Goal: Transaction & Acquisition: Purchase product/service

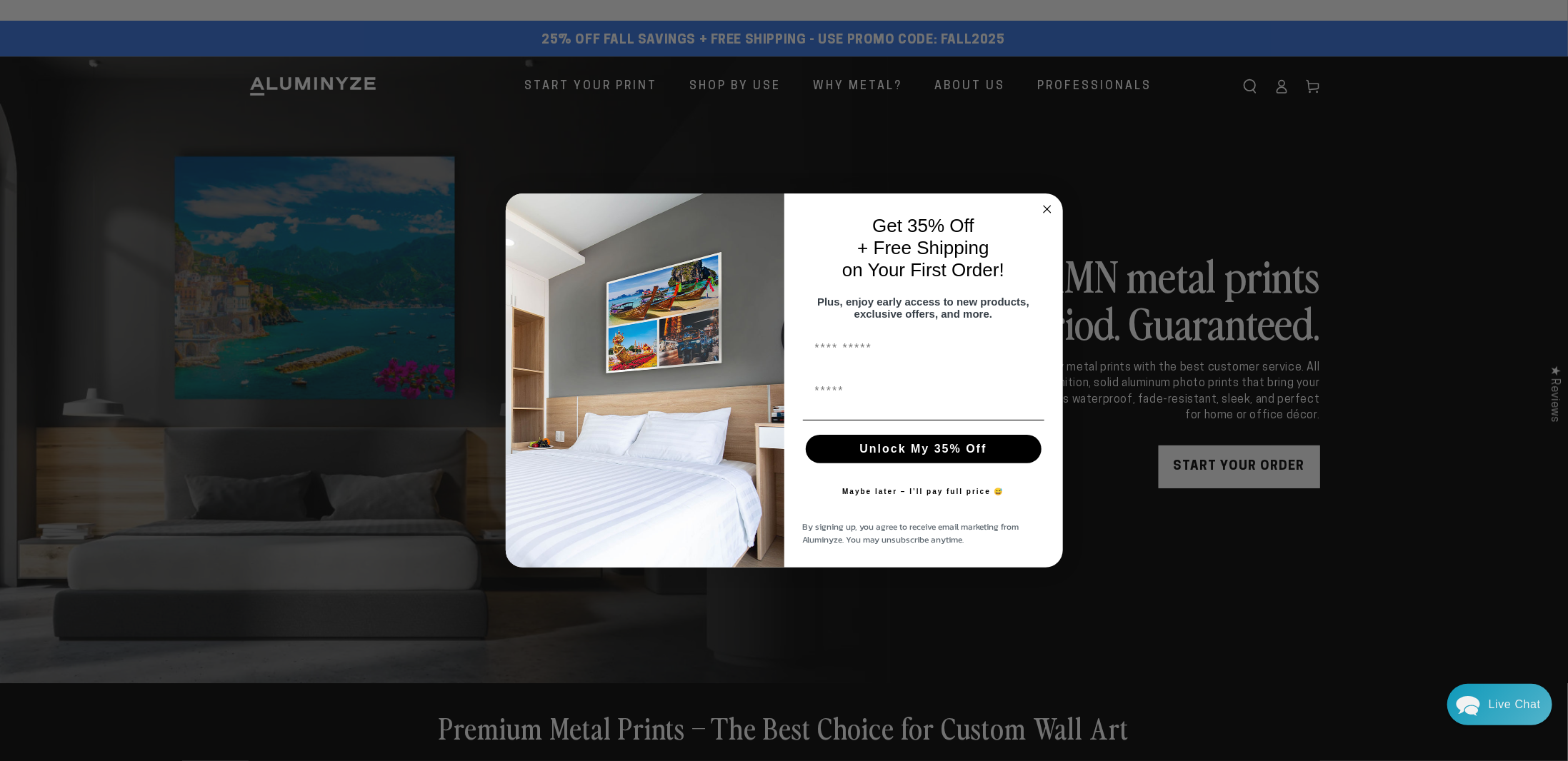
click at [1055, 202] on form "Get 35% Off + Free Shipping on Your First Order! Plus, enjoy early access to ne…" at bounding box center [784, 380] width 557 height 374
click at [1047, 205] on icon "Close dialog" at bounding box center [1047, 209] width 7 height 7
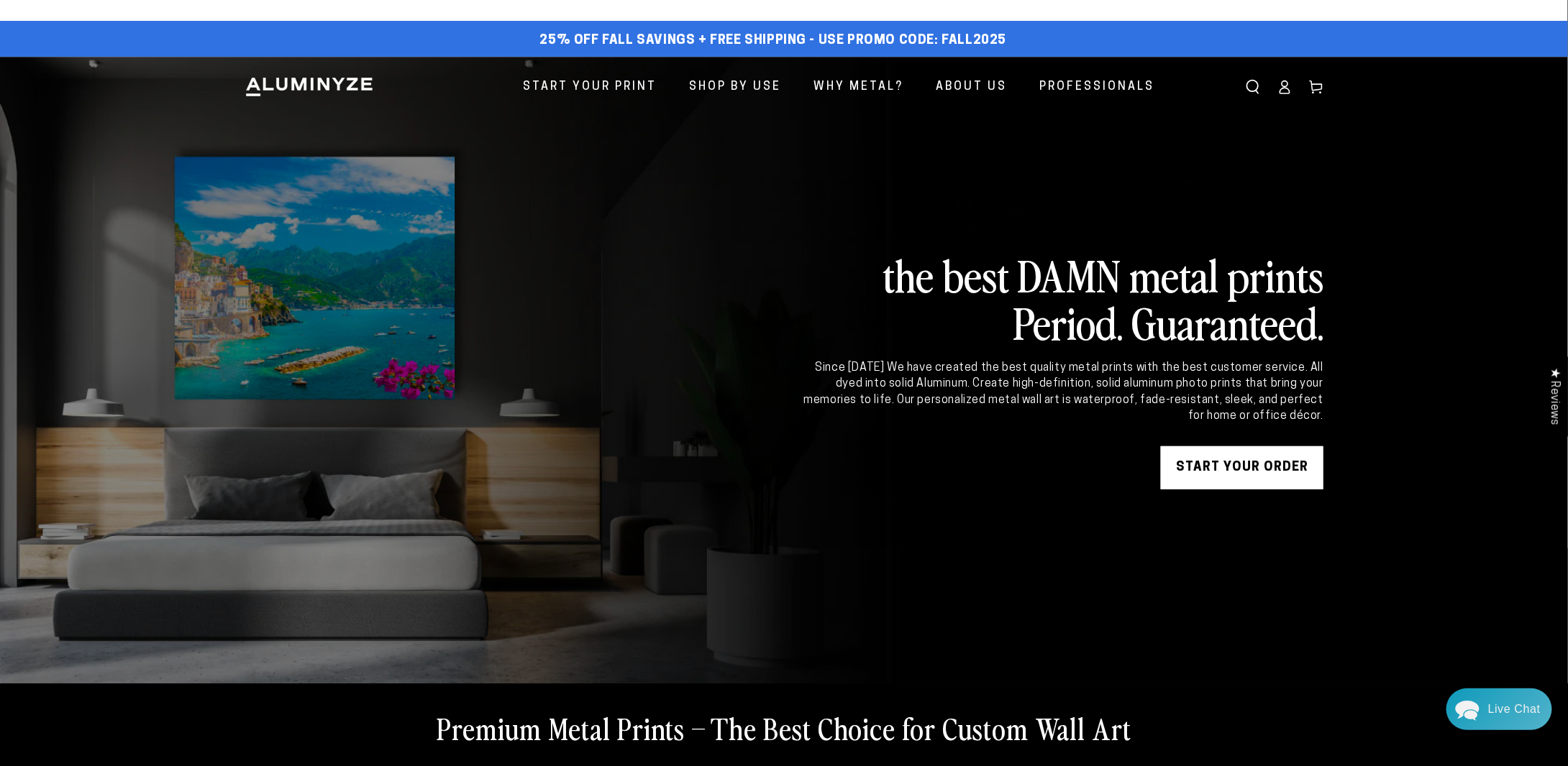
click at [1289, 91] on icon at bounding box center [1285, 87] width 14 height 14
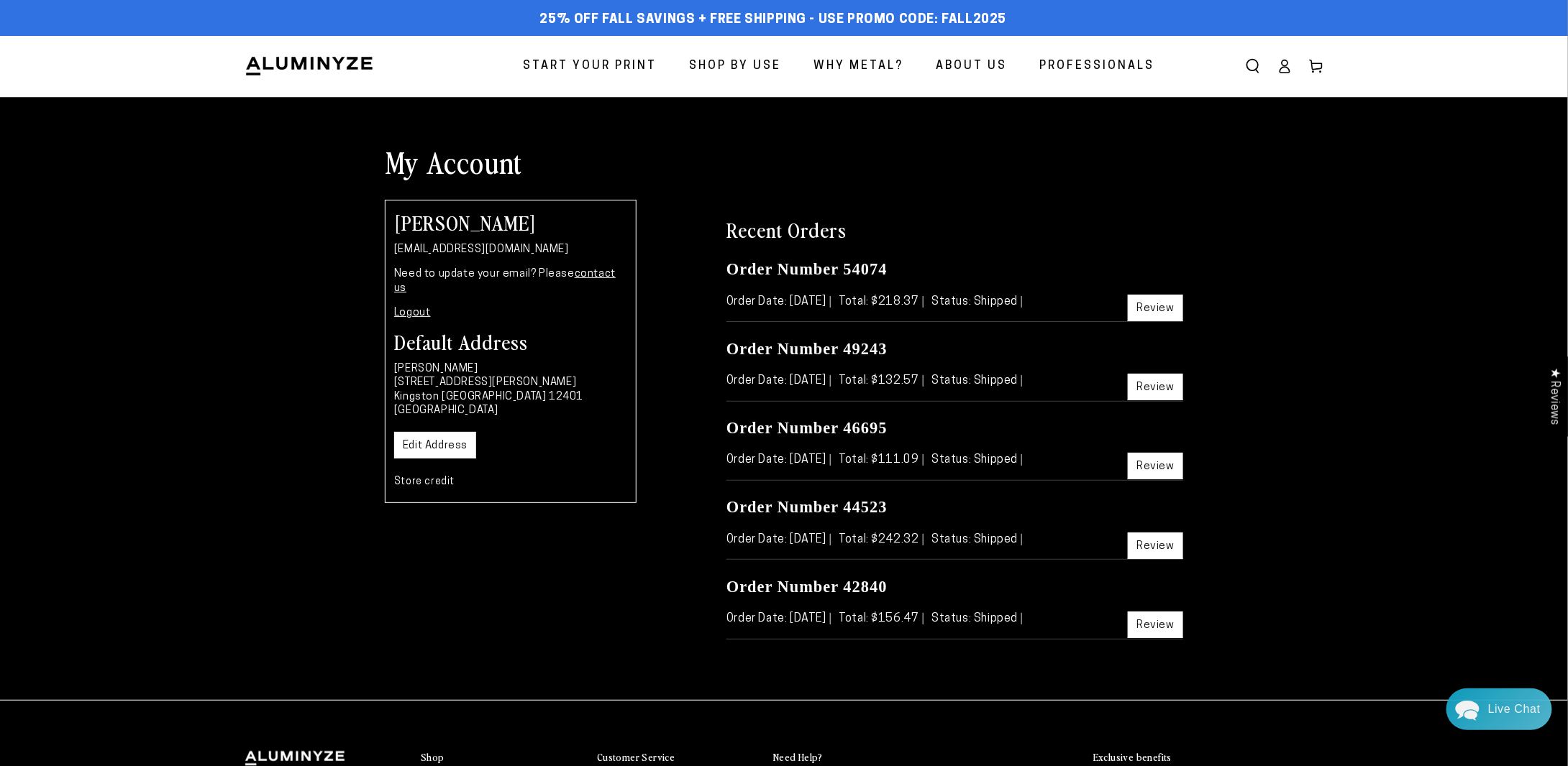
click at [631, 69] on span "Start Your Print" at bounding box center [589, 66] width 134 height 21
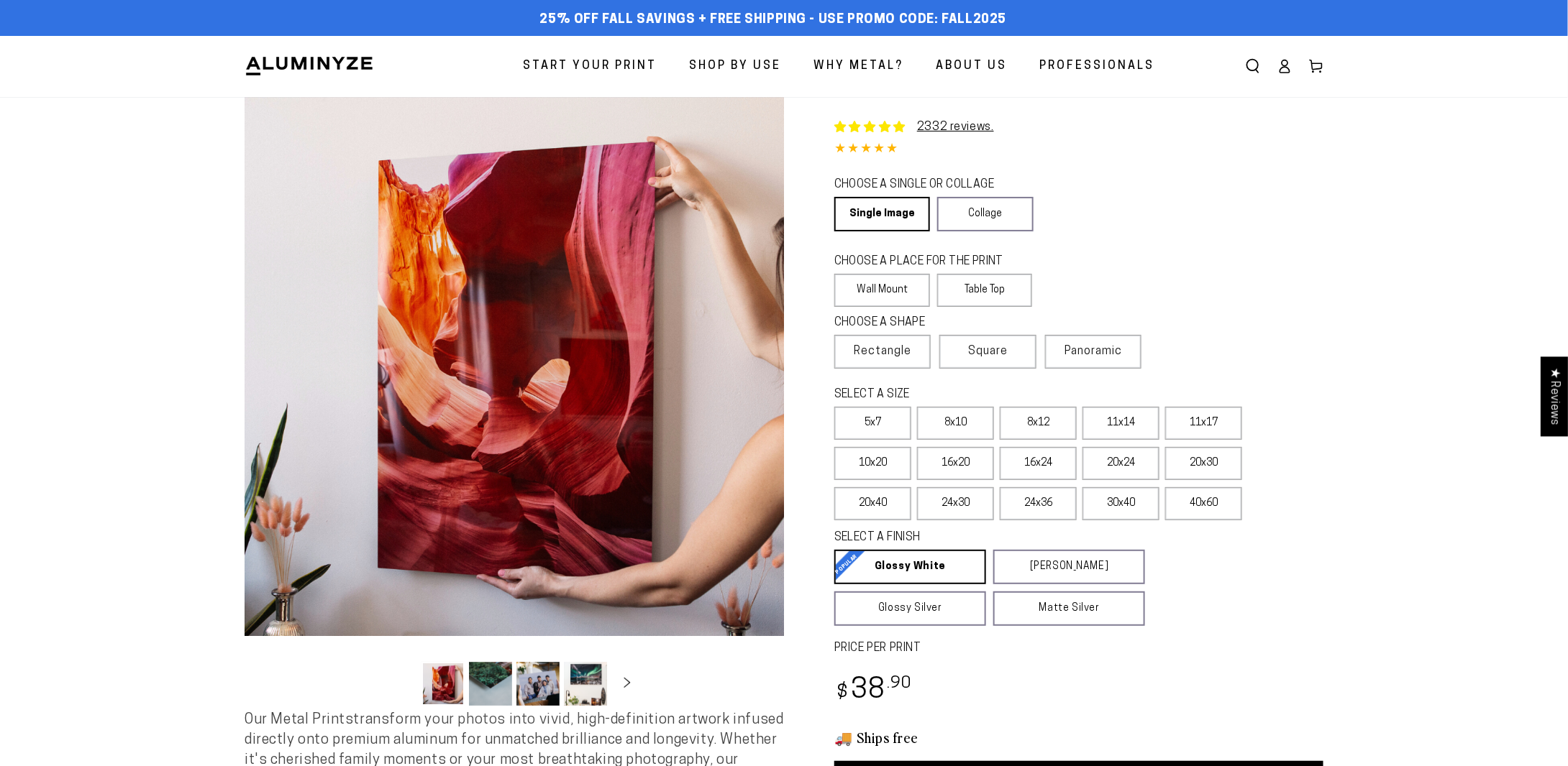
select select "**********"
click at [972, 292] on label "Table Top" at bounding box center [985, 291] width 95 height 33
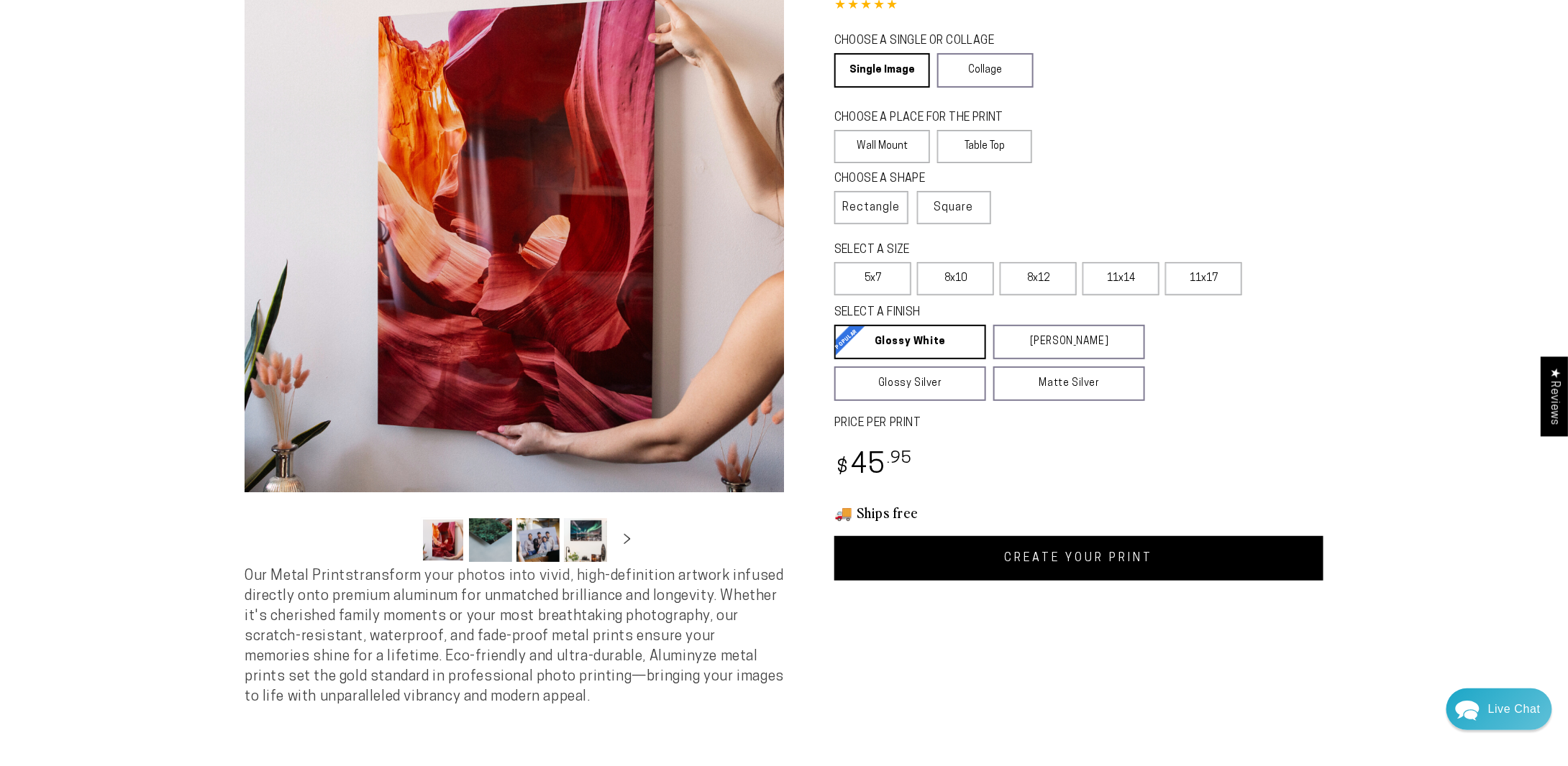
click at [1100, 556] on link "CREATE YOUR PRINT" at bounding box center [1079, 559] width 489 height 45
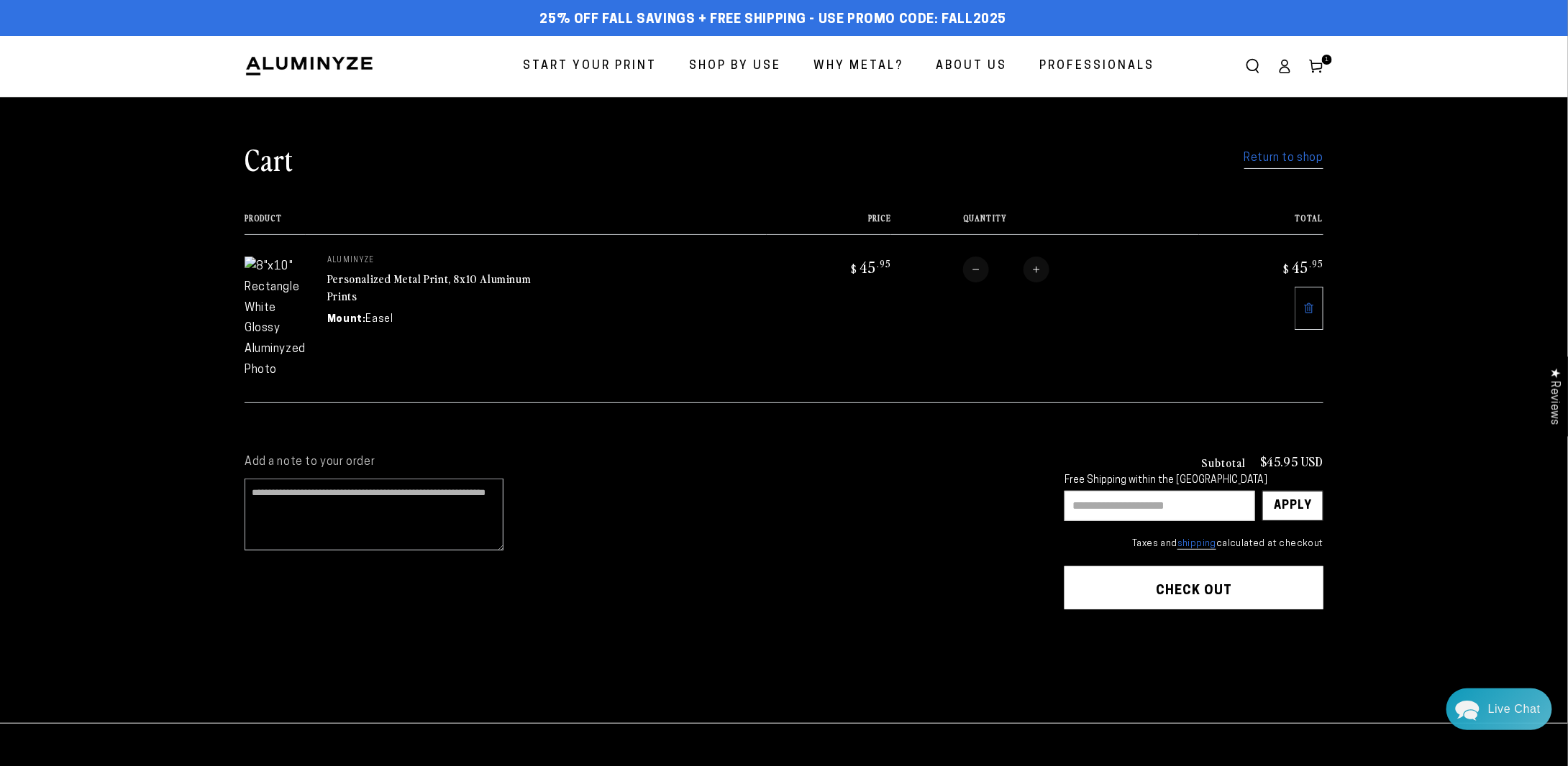
click at [1304, 311] on icon at bounding box center [1308, 309] width 12 height 12
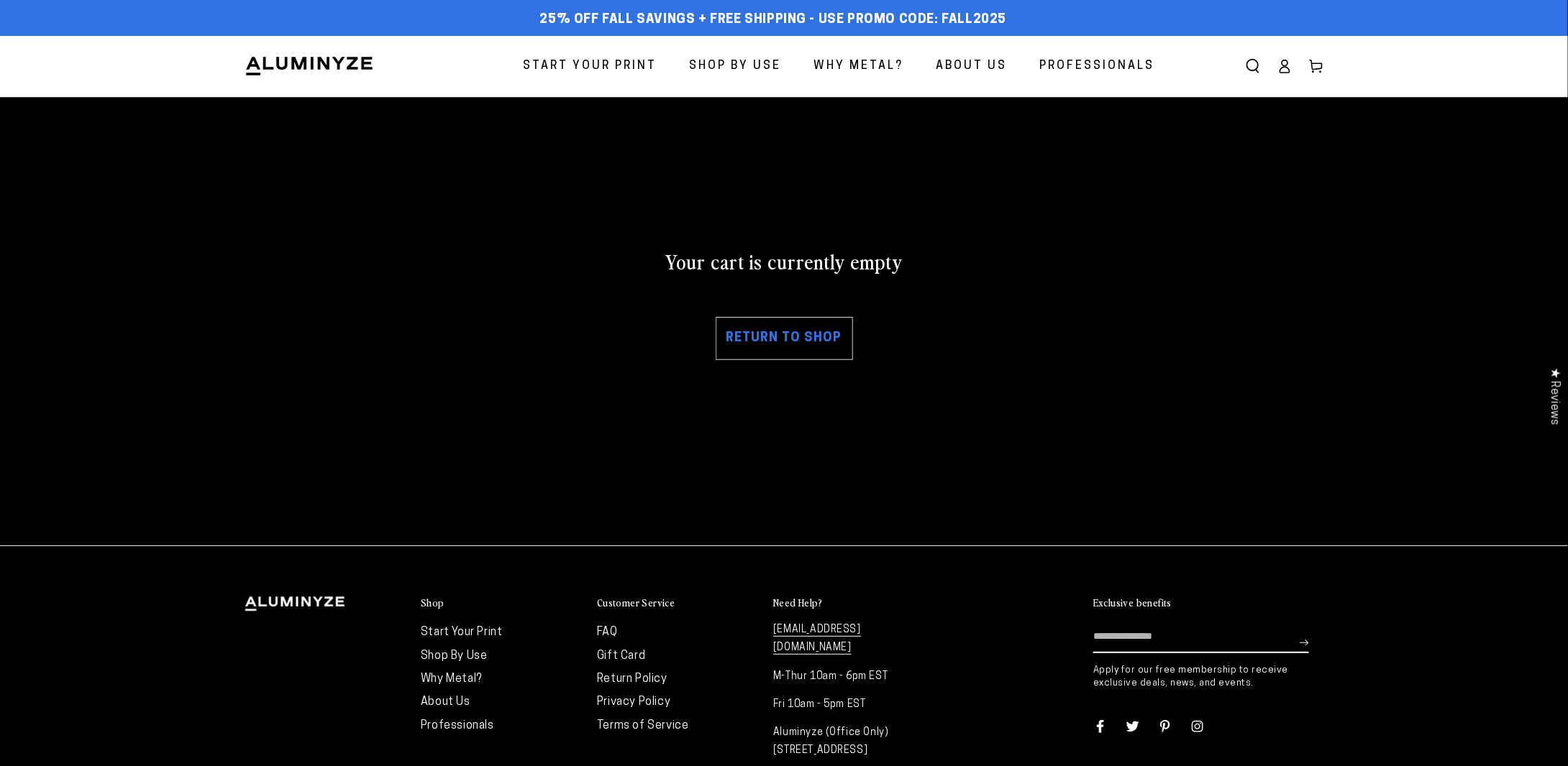
click at [771, 342] on link "Return to shop" at bounding box center [784, 339] width 137 height 43
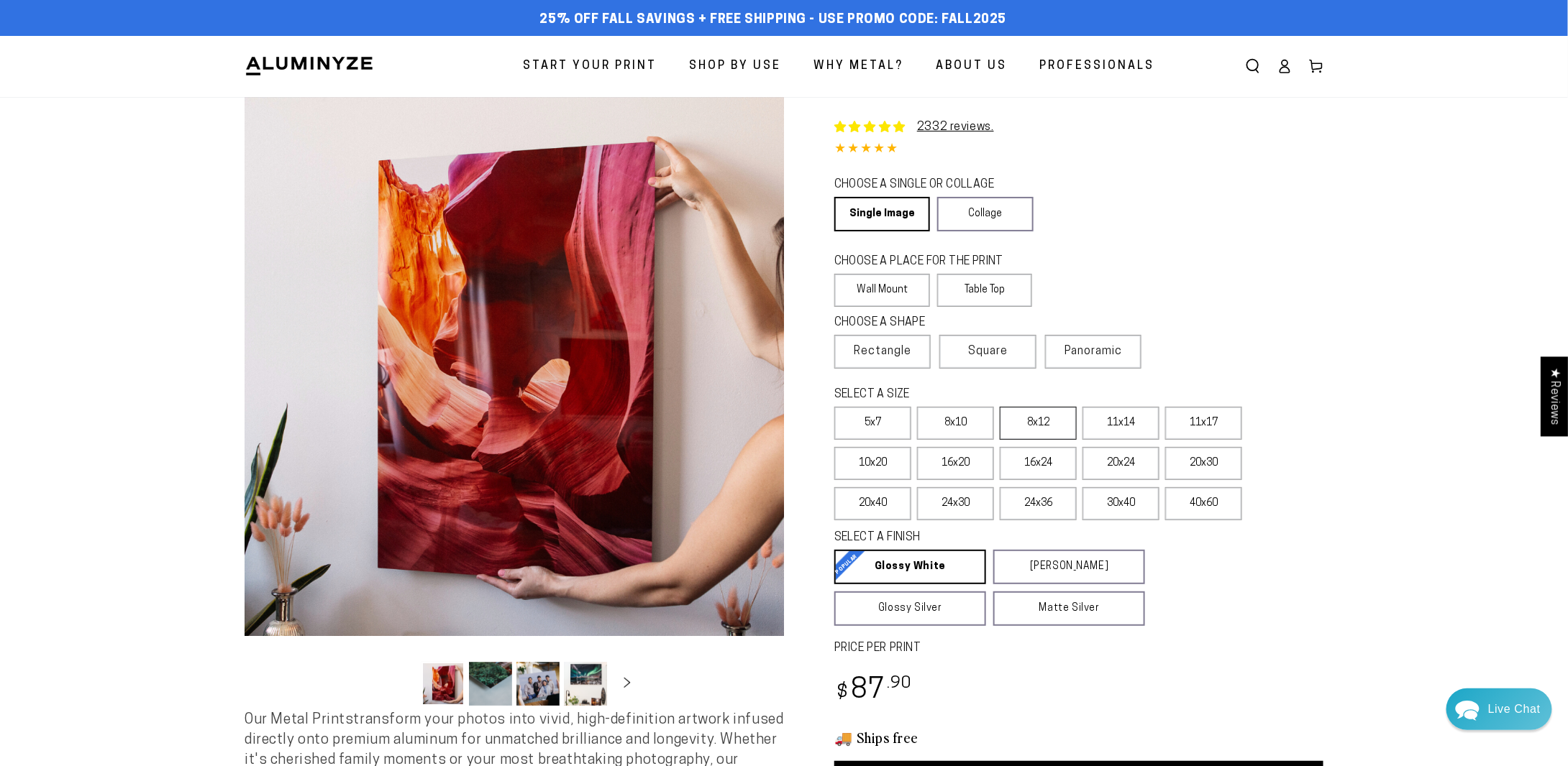
click at [1036, 426] on label "8x12" at bounding box center [1038, 423] width 77 height 33
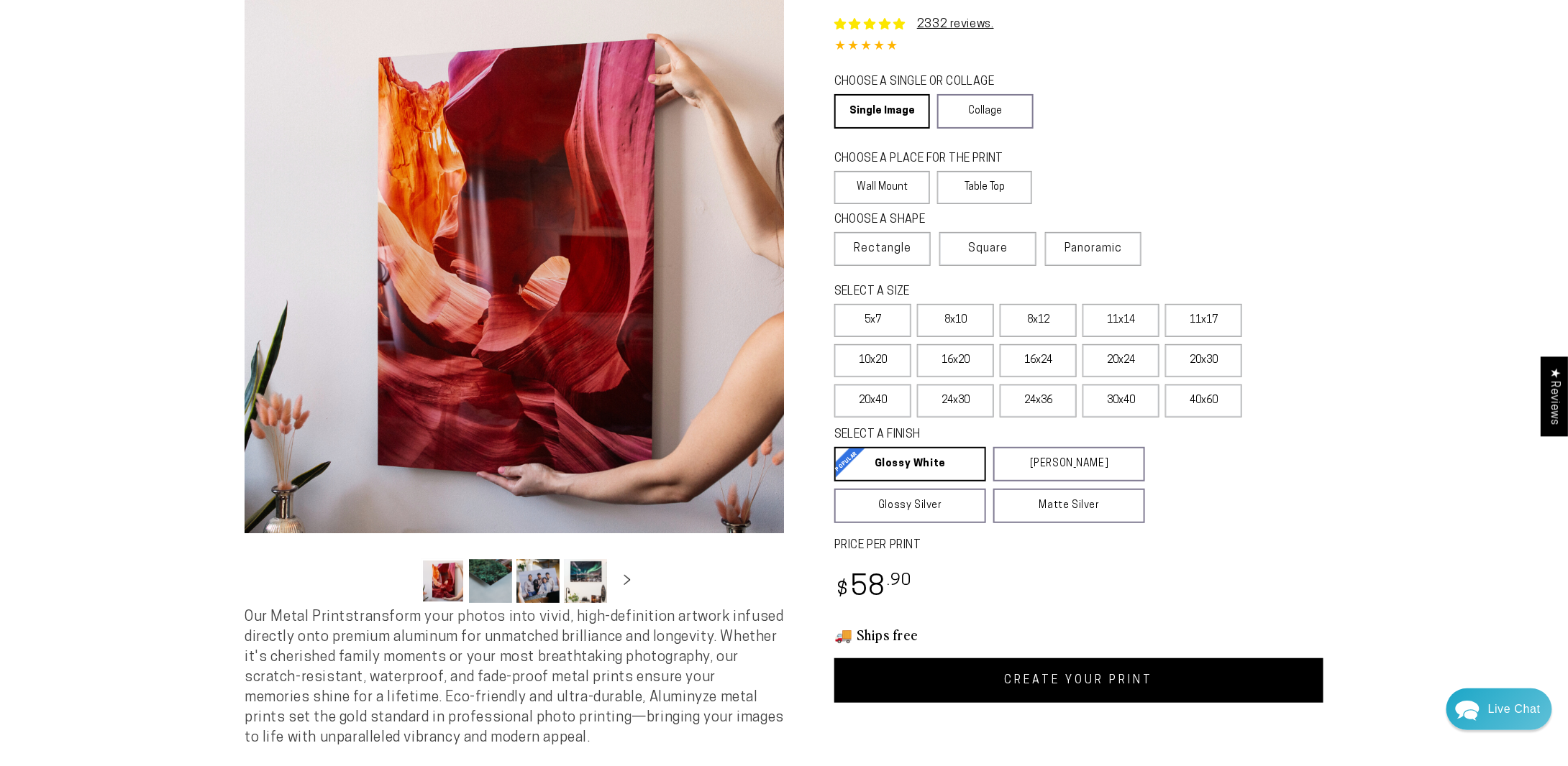
scroll to position [144, 0]
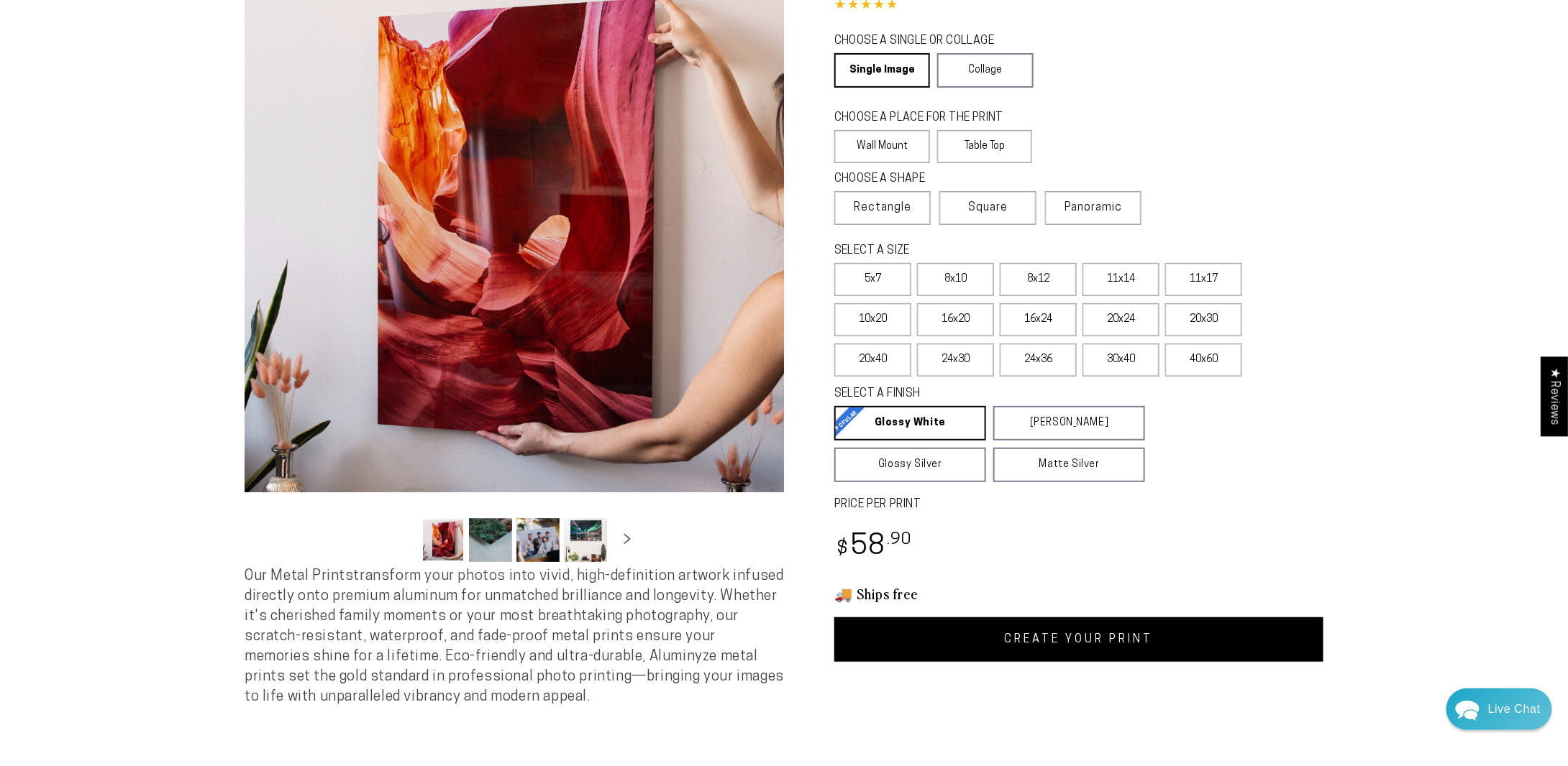
click at [1087, 637] on link "CREATE YOUR PRINT" at bounding box center [1079, 640] width 489 height 45
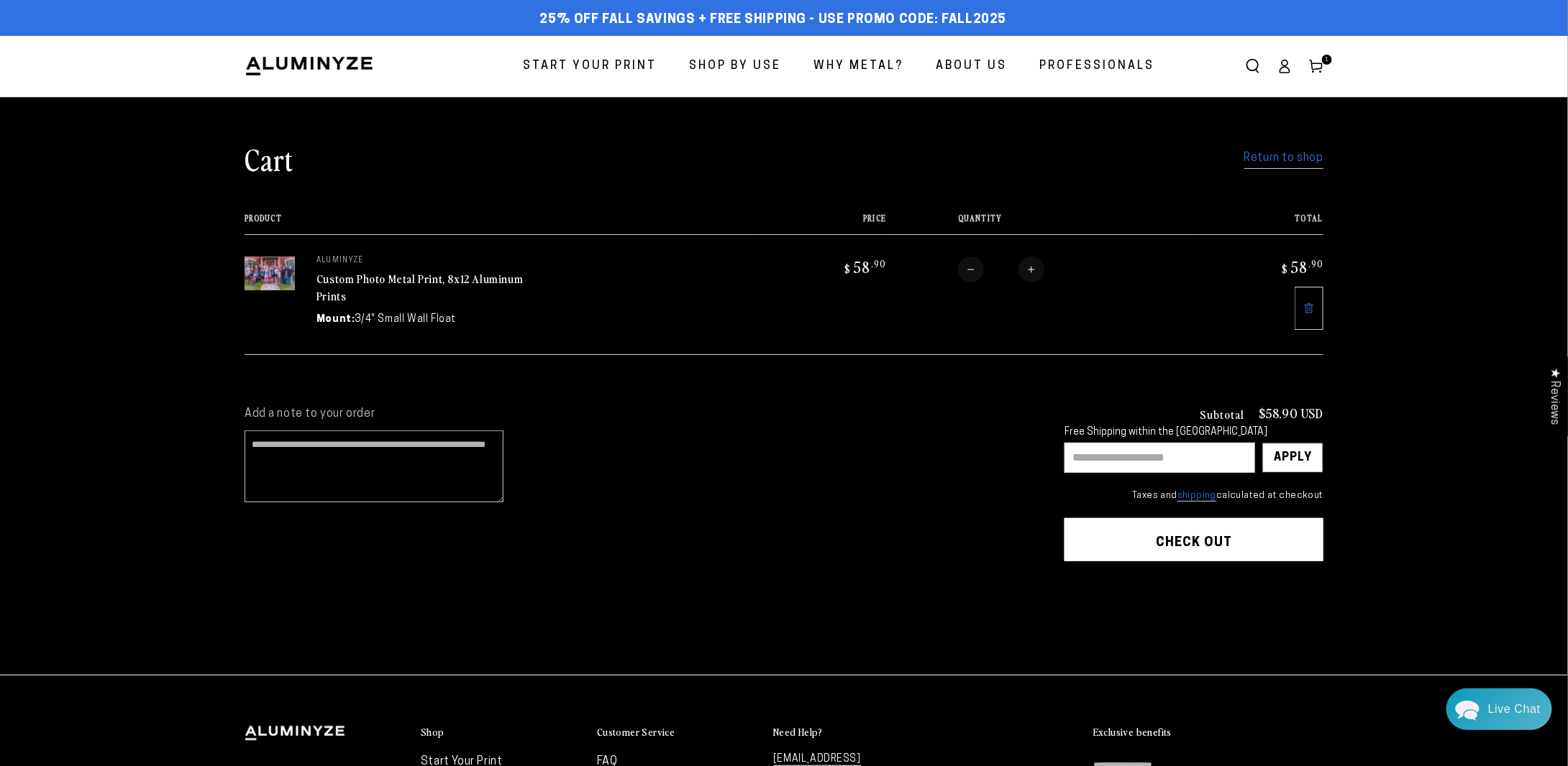
click at [583, 64] on span "Start Your Print" at bounding box center [589, 66] width 134 height 21
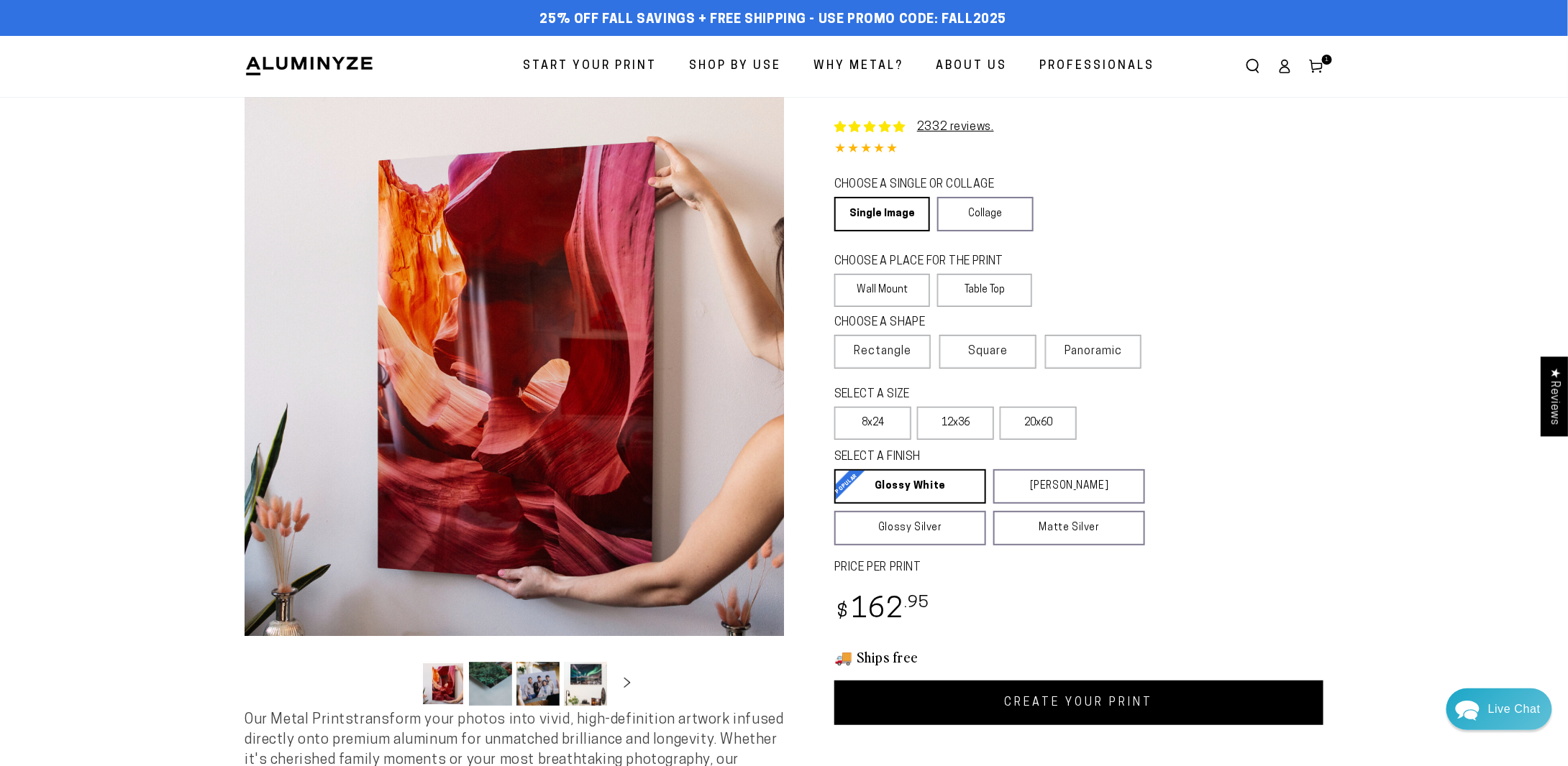
click at [1071, 700] on link "CREATE YOUR PRINT" at bounding box center [1079, 703] width 489 height 45
click at [890, 350] on span "Rectangle" at bounding box center [883, 351] width 58 height 17
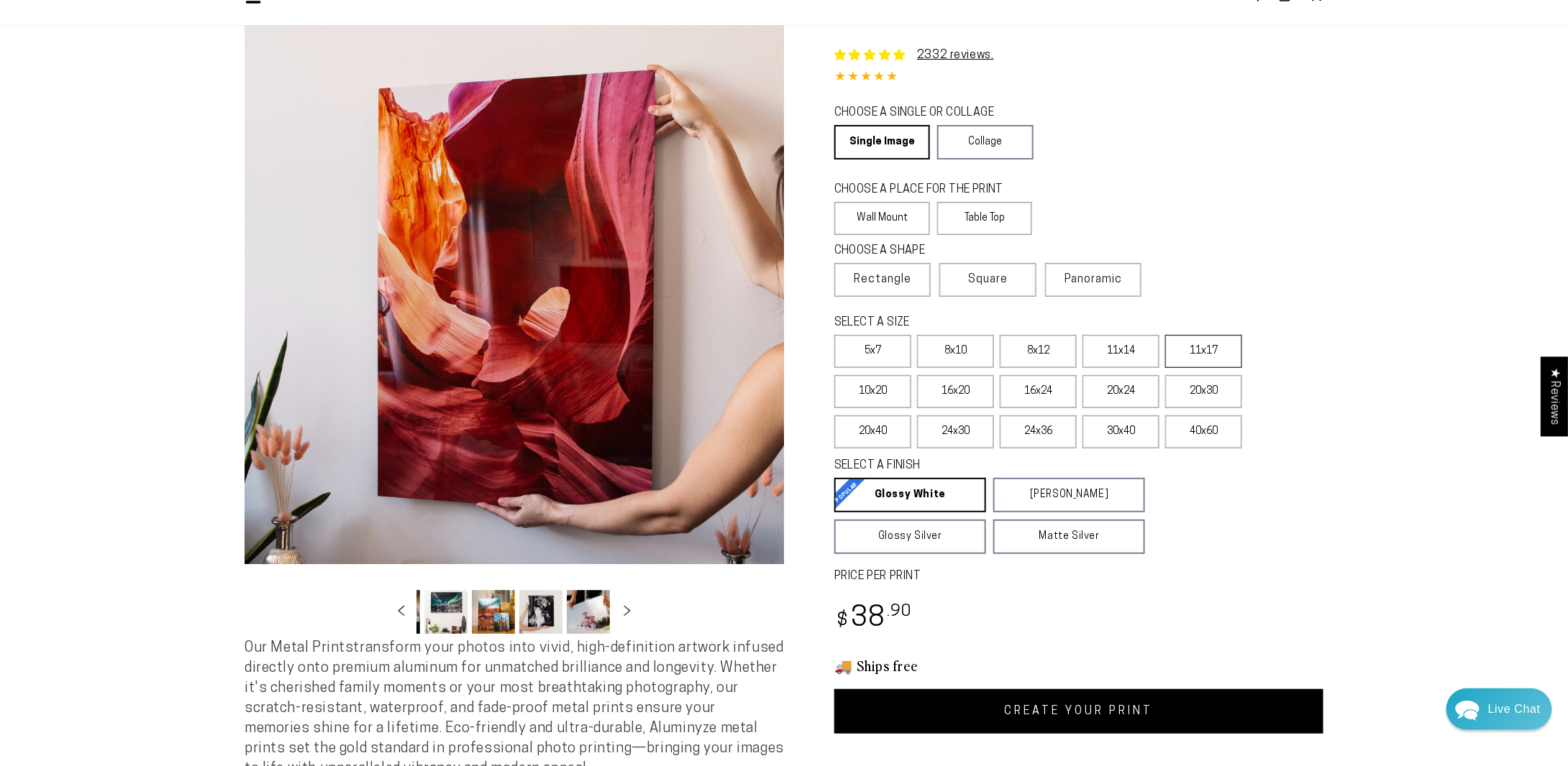
click at [1209, 357] on label "11x17" at bounding box center [1203, 352] width 77 height 33
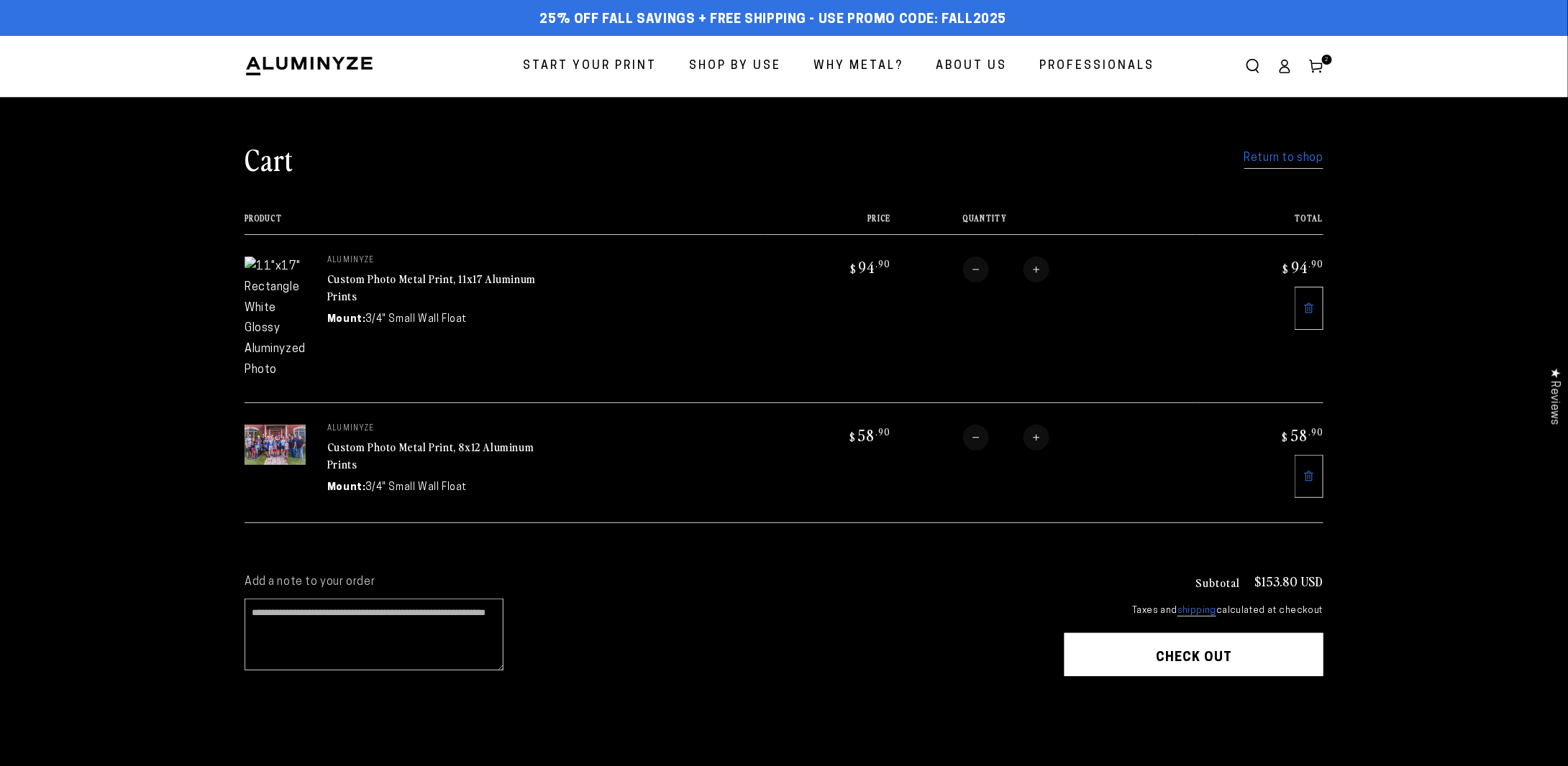
drag, startPoint x: 897, startPoint y: 548, endPoint x: 886, endPoint y: 542, distance: 12.5
click at [897, 575] on cart-note "Add a note to your order" at bounding box center [640, 627] width 791 height 103
click at [1302, 298] on link at bounding box center [1309, 309] width 29 height 43
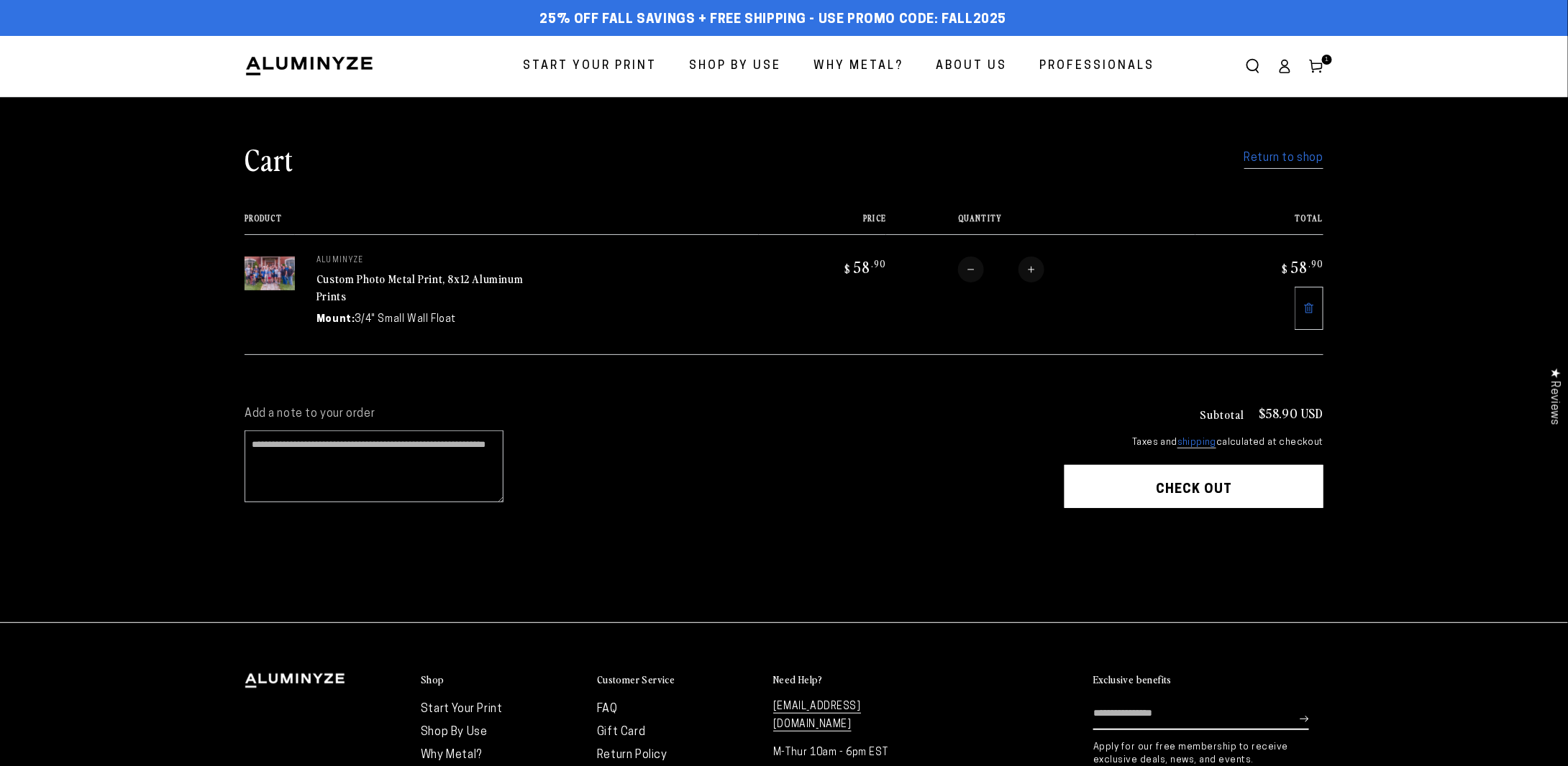
click at [1232, 488] on button "Check out" at bounding box center [1194, 487] width 259 height 43
